Goal: Complete application form: Complete application form

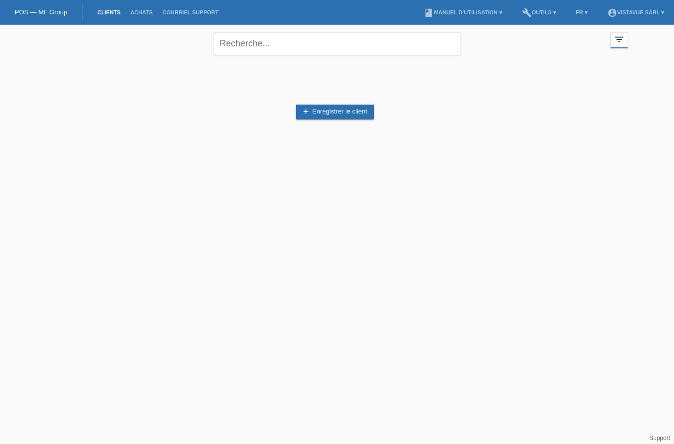
click at [110, 14] on link "Clients" at bounding box center [108, 12] width 33 height 6
click at [403, 52] on input "text" at bounding box center [337, 43] width 247 height 23
type input "Sacipi"
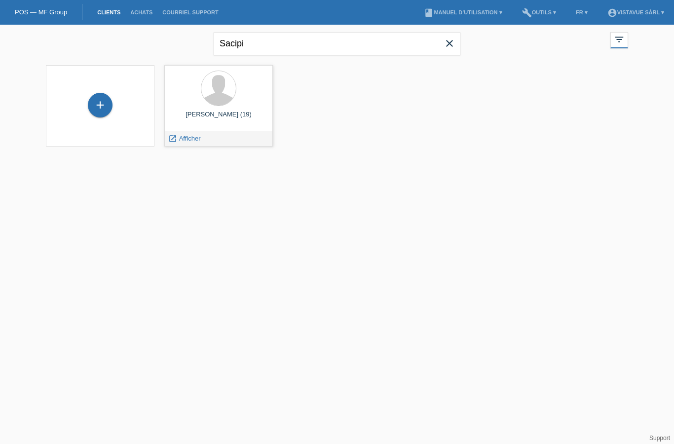
click at [200, 135] on span "Afficher" at bounding box center [190, 138] width 22 height 7
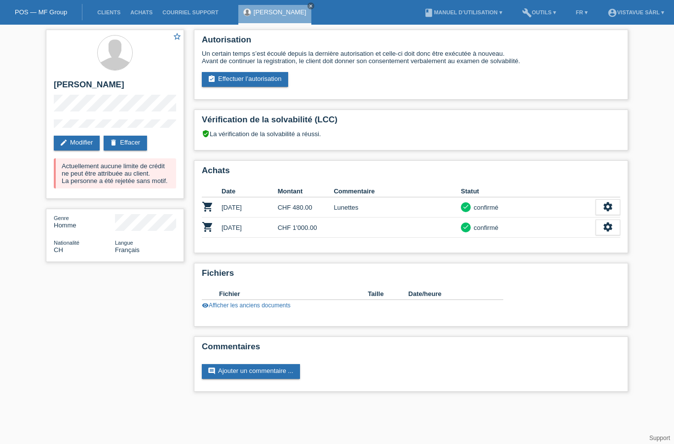
click at [281, 79] on link "assignment_turned_in Effectuer l’autorisation" at bounding box center [245, 79] width 86 height 15
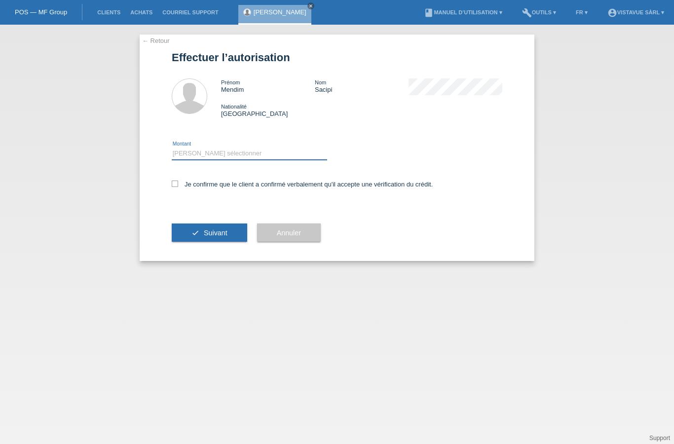
click at [306, 150] on select "Veuillez sélectionner CHF 1.00 - CHF 499.00 CHF 500.00 - CHF 1'999.00 CHF 2'000…" at bounding box center [249, 153] width 155 height 12
select select "2"
click at [172, 188] on label "Je confirme que le client a confirmé verbalement qu'il accepte une vérification…" at bounding box center [302, 184] width 261 height 7
click at [172, 187] on input "Je confirme que le client a confirmé verbalement qu'il accepte une vérification…" at bounding box center [175, 184] width 6 height 6
checkbox input "true"
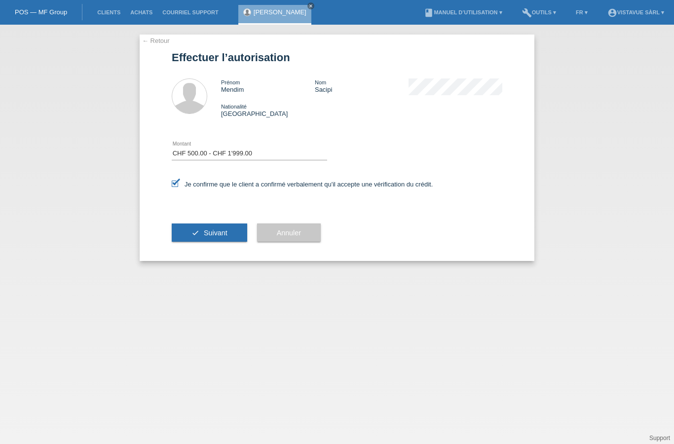
click at [193, 224] on div "check Suivant" at bounding box center [209, 232] width 75 height 57
click at [217, 237] on span "Suivant" at bounding box center [216, 233] width 24 height 8
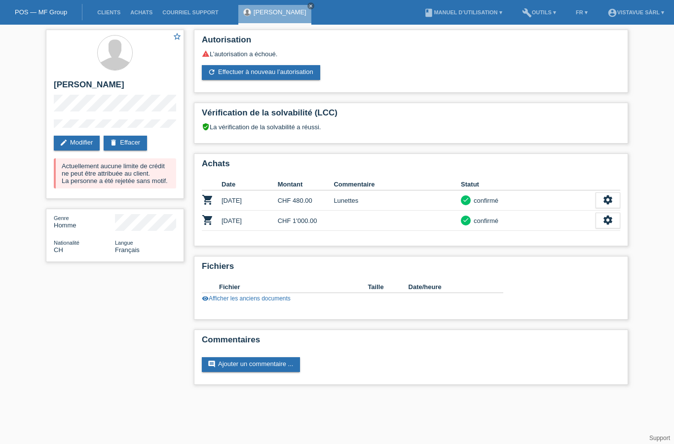
click at [308, 68] on link "refresh Effectuer à nouveau l’autorisation" at bounding box center [261, 72] width 118 height 15
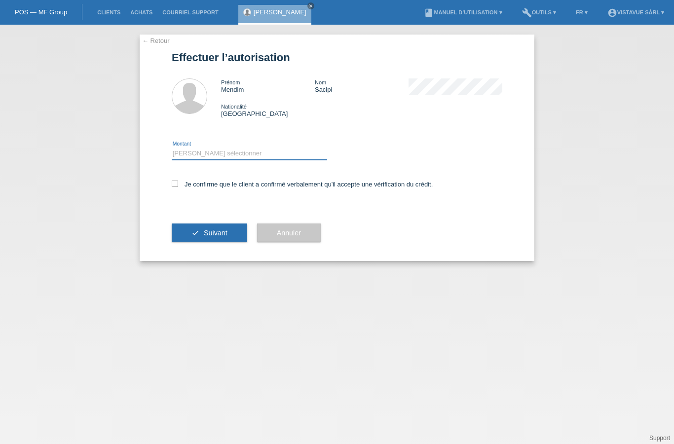
click at [260, 159] on select "Veuillez sélectionner CHF 1.00 - CHF 499.00 CHF 500.00 - CHF 1'999.00 CHF 2'000…" at bounding box center [249, 153] width 155 height 12
select select "2"
click at [182, 184] on label "Je confirme que le client a confirmé verbalement qu'il accepte une vérification…" at bounding box center [302, 184] width 261 height 7
click at [178, 184] on input "Je confirme que le client a confirmé verbalement qu'il accepte une vérification…" at bounding box center [175, 184] width 6 height 6
checkbox input "true"
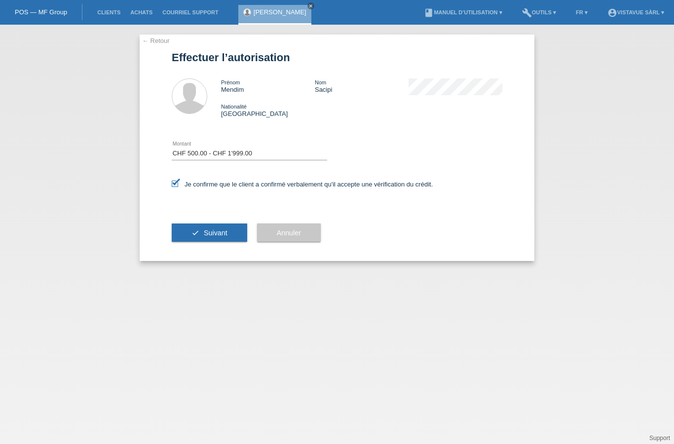
click at [212, 224] on div "check Suivant" at bounding box center [209, 232] width 75 height 57
click at [214, 237] on span "Suivant" at bounding box center [216, 233] width 24 height 8
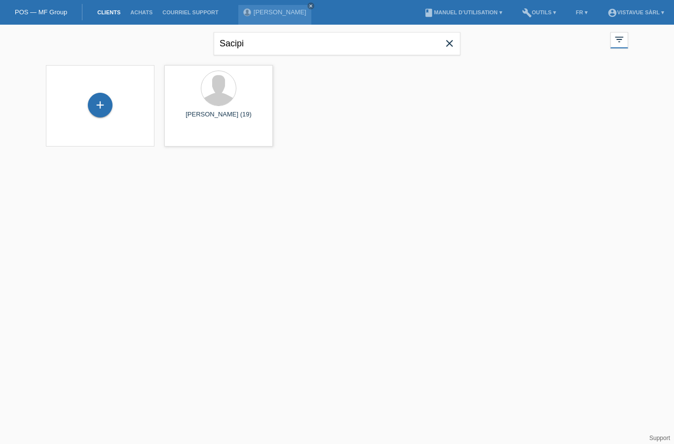
click at [102, 98] on div "+" at bounding box center [100, 105] width 24 height 17
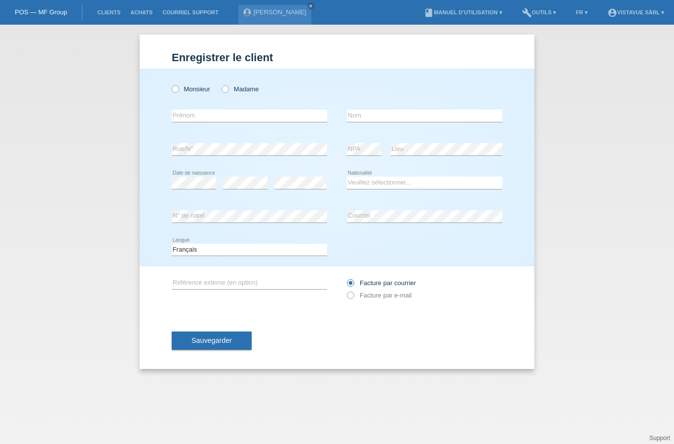
click at [276, 110] on input "text" at bounding box center [249, 115] width 155 height 12
click at [182, 91] on label "Monsieur" at bounding box center [191, 88] width 38 height 7
click at [178, 91] on input "Monsieur" at bounding box center [175, 88] width 6 height 6
radio input "true"
click at [255, 121] on input "text" at bounding box center [249, 115] width 155 height 12
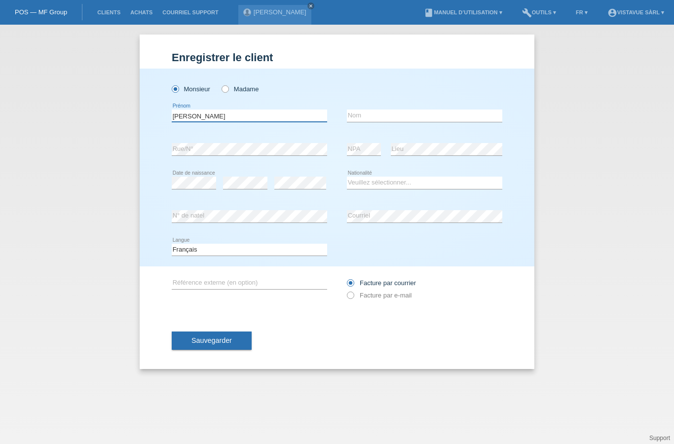
type input "[PERSON_NAME]"
click at [410, 122] on input "text" at bounding box center [424, 115] width 155 height 12
type input "[PERSON_NAME]"
click at [462, 186] on select "Veuillez sélectionner... Suisse Allemagne Autriche Liechtenstein ------------ A…" at bounding box center [424, 183] width 155 height 12
select select "CH"
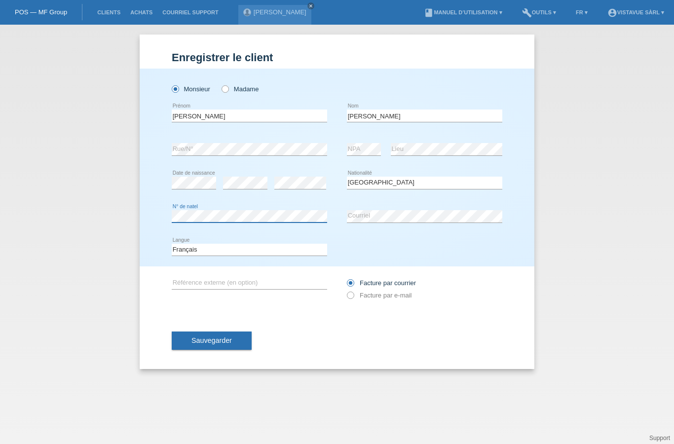
click at [235, 335] on button "Sauvegarder" at bounding box center [212, 340] width 80 height 19
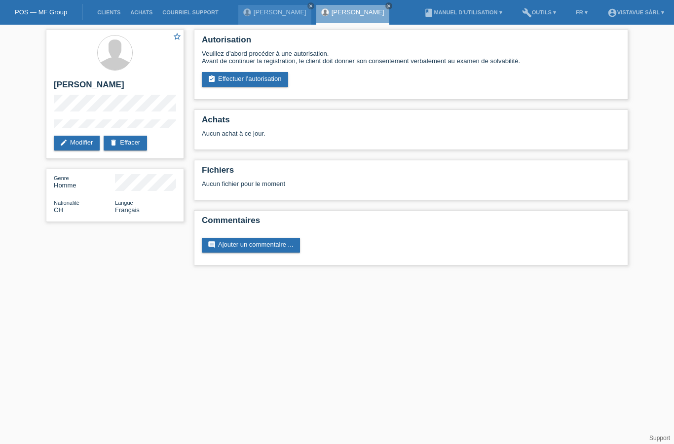
click at [279, 77] on link "assignment_turned_in Effectuer l’autorisation" at bounding box center [245, 79] width 86 height 15
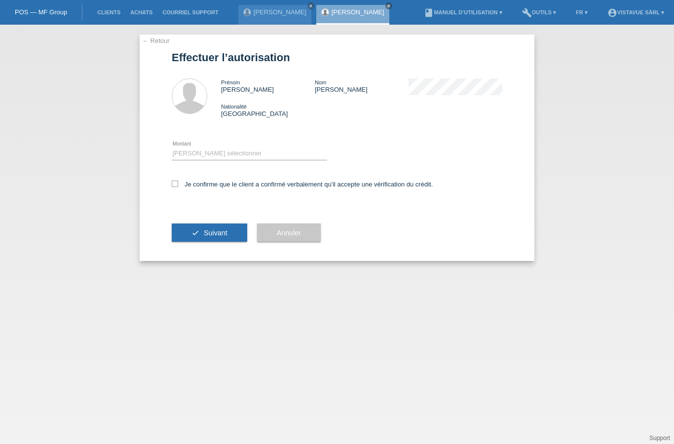
click at [313, 157] on select "Veuillez sélectionner CHF 1.00 - CHF 499.00 CHF 500.00 - CHF 1'999.00 CHF 2'000…" at bounding box center [249, 153] width 155 height 12
select select "3"
click at [169, 190] on div "← Retour Effectuer l’autorisation Prénom Omar Nom Ben Ayada Nationalité Suisse …" at bounding box center [337, 148] width 395 height 226
click at [174, 187] on input "Je confirme que le client a confirmé verbalement qu'il accepte une vérification…" at bounding box center [175, 184] width 6 height 6
checkbox input "true"
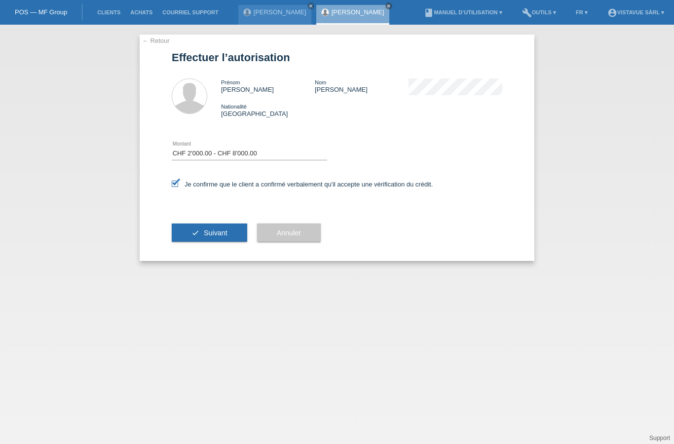
click at [183, 179] on div "Je confirme que le client a confirmé verbalement qu'il accepte une vérification…" at bounding box center [337, 188] width 330 height 34
click at [197, 234] on icon "check" at bounding box center [195, 233] width 8 height 8
